Goal: Information Seeking & Learning: Learn about a topic

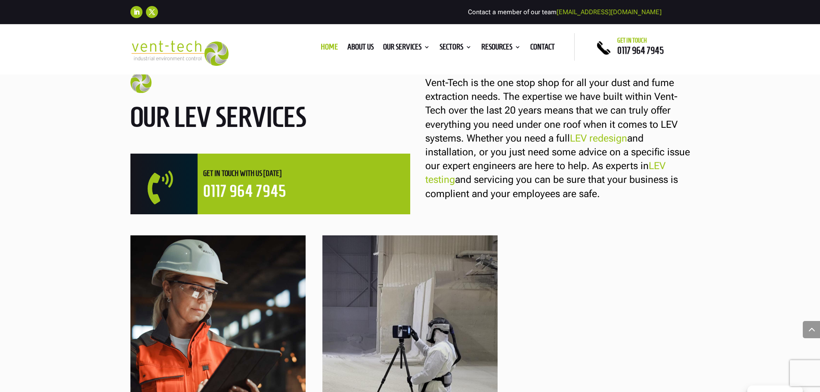
scroll to position [516, 0]
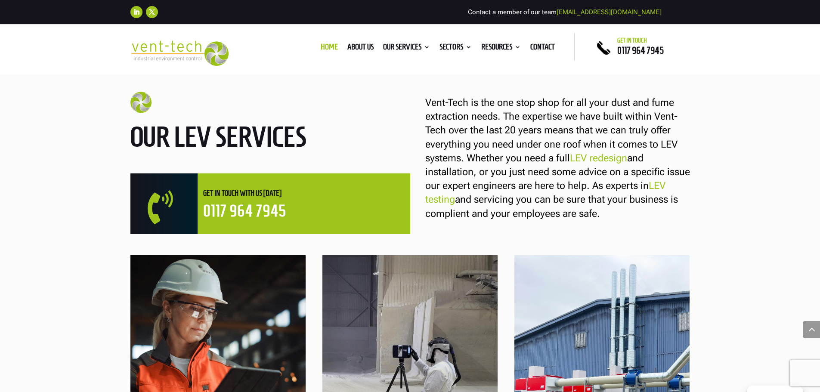
click at [589, 157] on link "LEV redesign" at bounding box center [598, 158] width 57 height 12
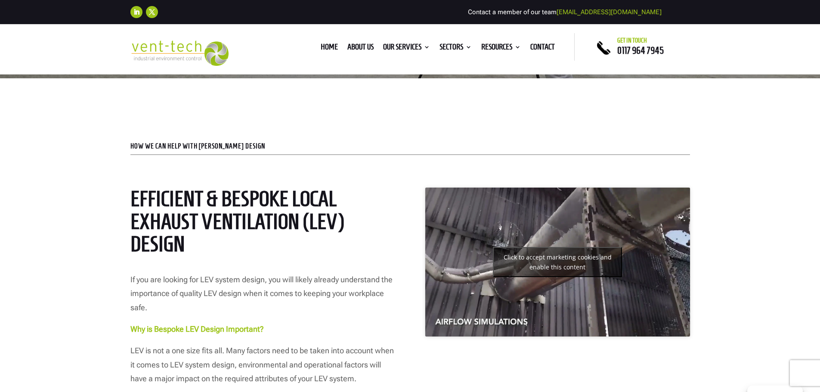
scroll to position [344, 0]
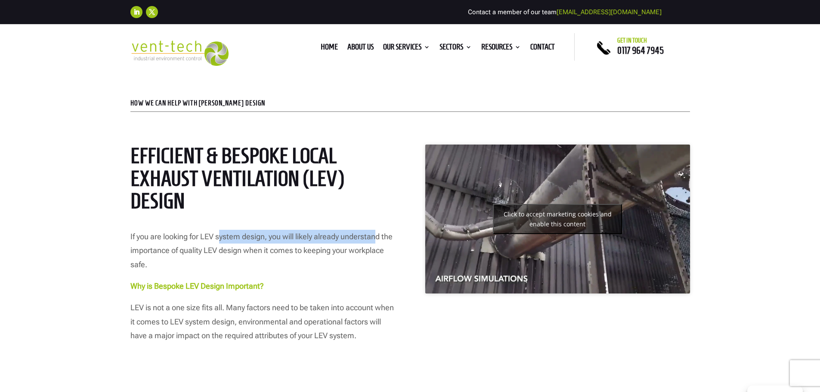
drag, startPoint x: 239, startPoint y: 234, endPoint x: 376, endPoint y: 236, distance: 137.3
click at [376, 236] on span "If you are looking for LEV system design, you will likely already understand th…" at bounding box center [261, 250] width 262 height 37
click at [284, 246] on span "If you are looking for LEV system design, you will likely already understand th…" at bounding box center [261, 250] width 262 height 37
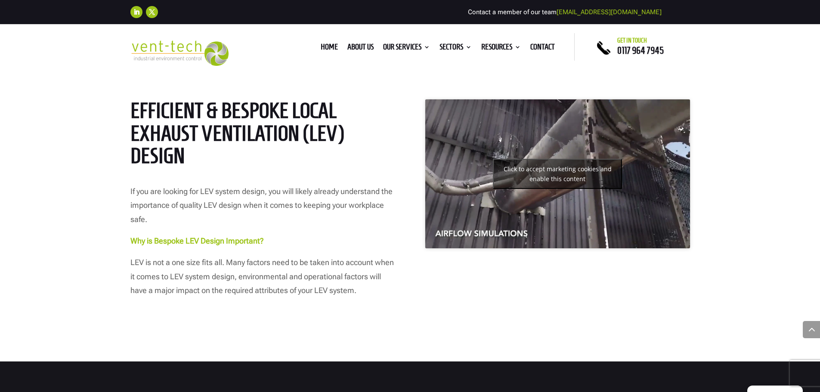
scroll to position [387, 0]
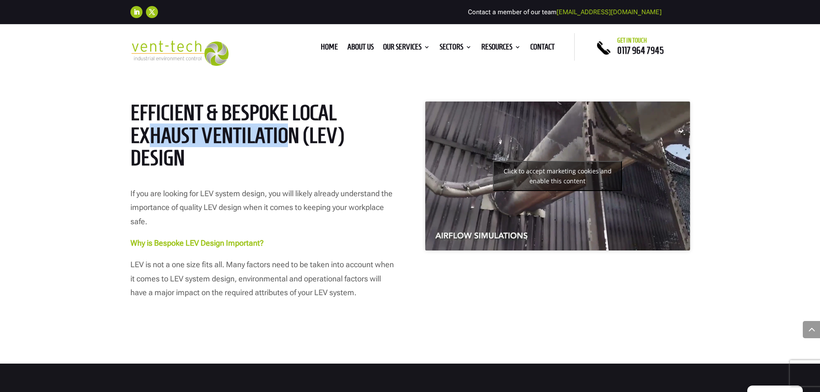
drag, startPoint x: 146, startPoint y: 134, endPoint x: 283, endPoint y: 133, distance: 137.3
click at [283, 133] on h2 "Efficient & Bespoke Local Exhaust Ventilation (LEV) Design" at bounding box center [262, 138] width 264 height 72
drag, startPoint x: 306, startPoint y: 122, endPoint x: 258, endPoint y: 142, distance: 52.4
click at [258, 143] on h2 "Efficient & Bespoke Local Exhaust Ventilation (LEV) Design" at bounding box center [262, 138] width 264 height 72
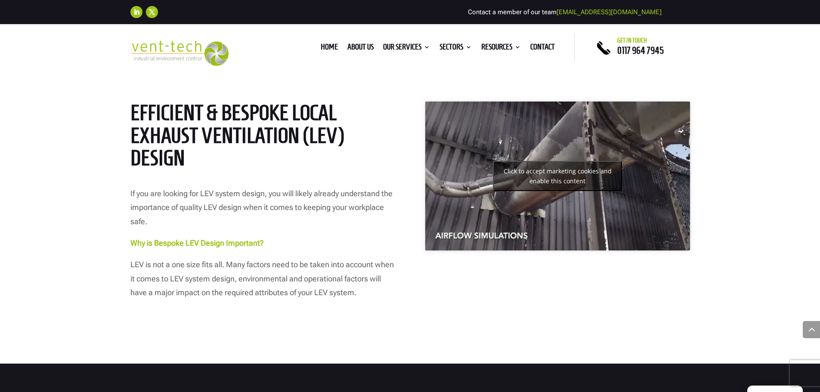
click at [261, 145] on h2 "Efficient & Bespoke Local Exhaust Ventilation (LEV) Design" at bounding box center [262, 138] width 264 height 72
click at [199, 178] on div "Efficient & Bespoke Local Exhaust Ventilation (LEV) Design If you are looking f…" at bounding box center [262, 194] width 264 height 185
drag, startPoint x: 197, startPoint y: 174, endPoint x: 197, endPoint y: 170, distance: 4.8
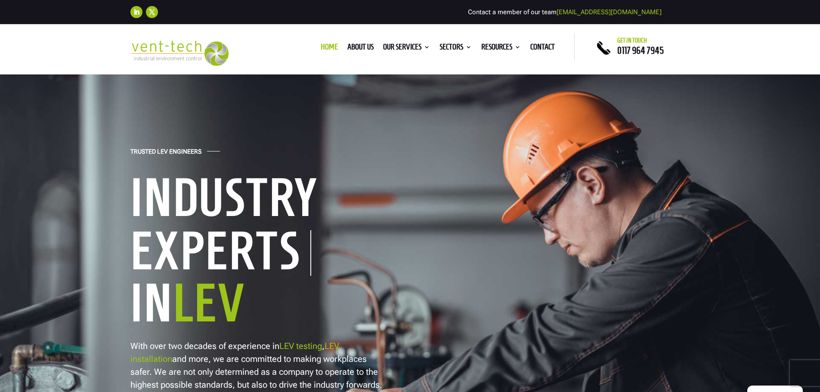
scroll to position [343, 0]
